Goal: Navigation & Orientation: Find specific page/section

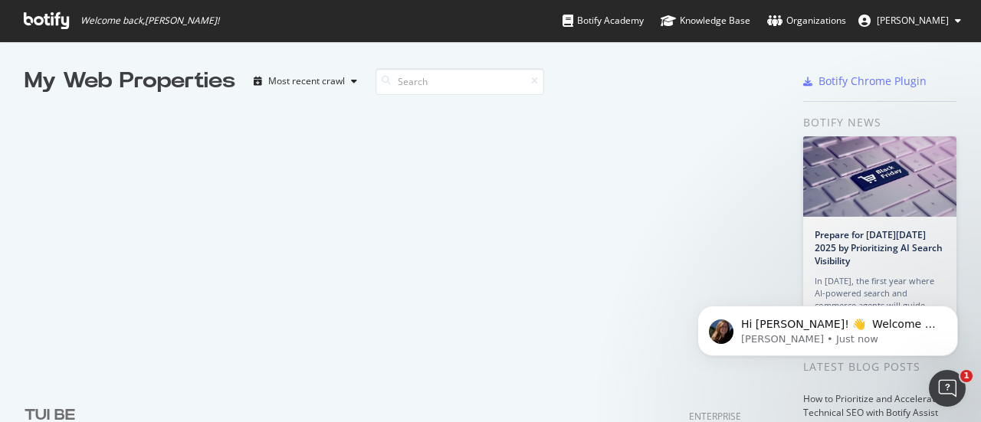
scroll to position [771, 0]
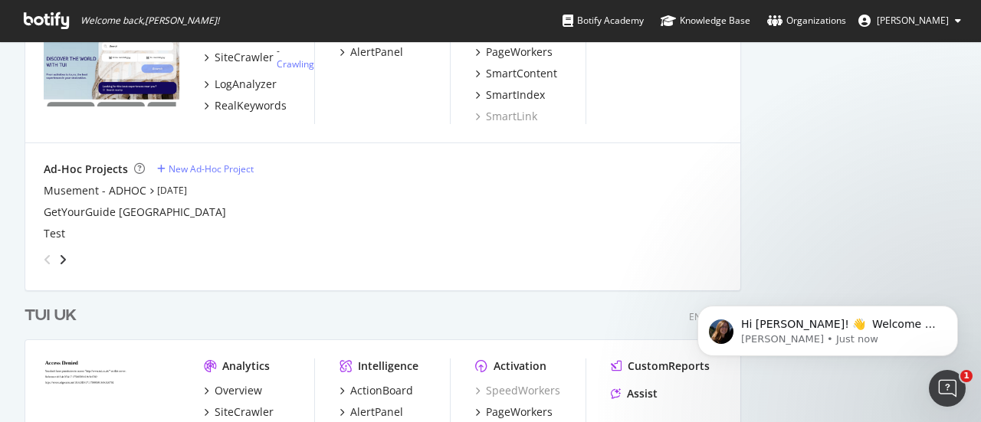
click at [44, 315] on div "TUI UK" at bounding box center [51, 316] width 52 height 22
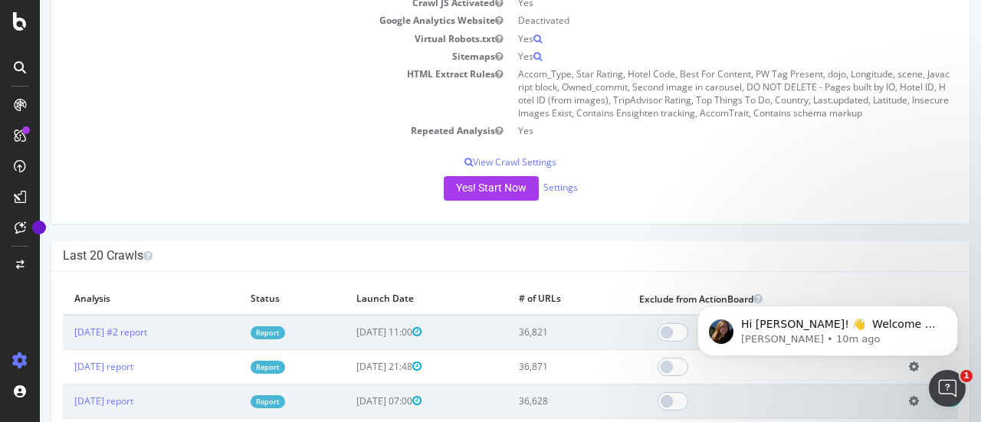
scroll to position [282, 0]
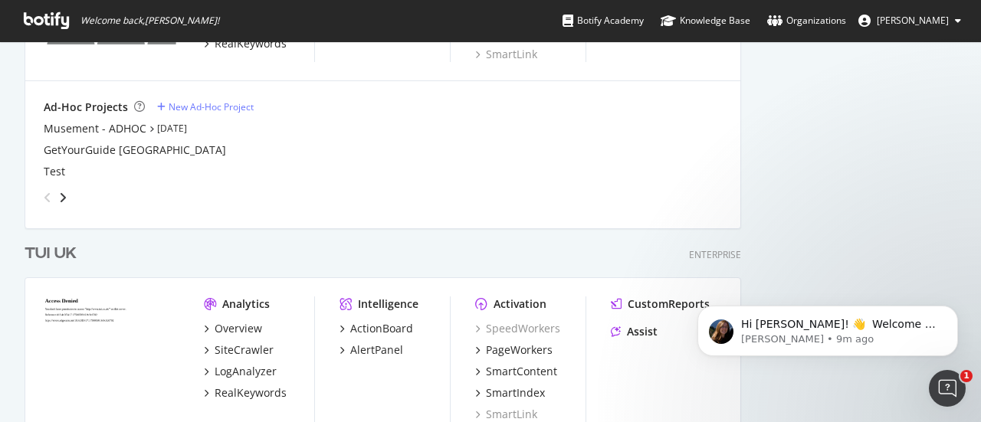
scroll to position [834, 0]
